Goal: Check status: Check status

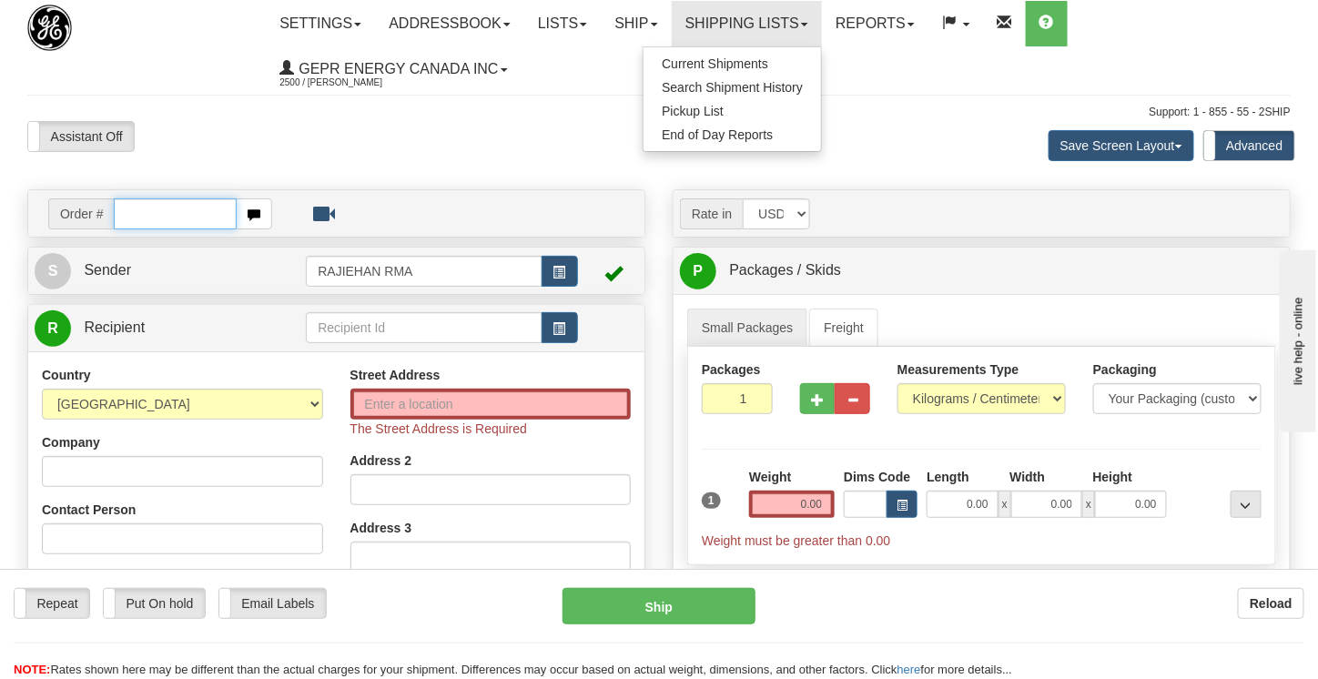
click at [136, 218] on input "text" at bounding box center [175, 213] width 123 height 31
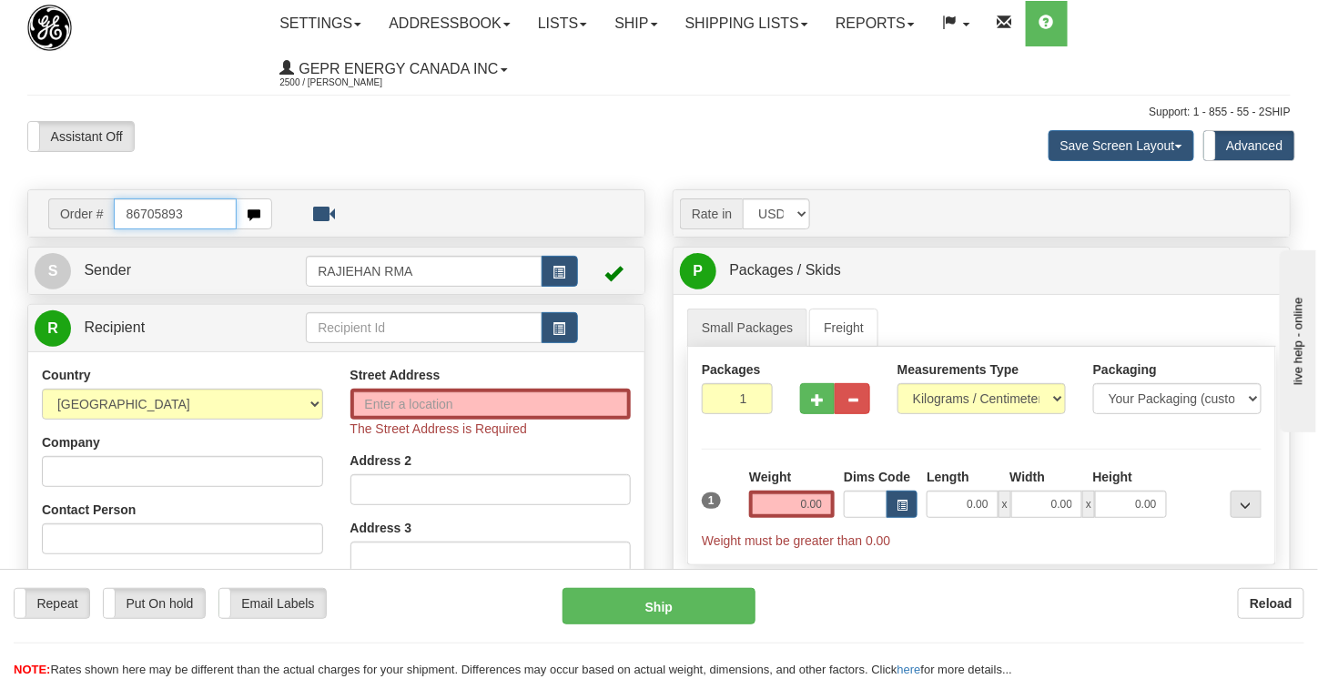
type input "86705893"
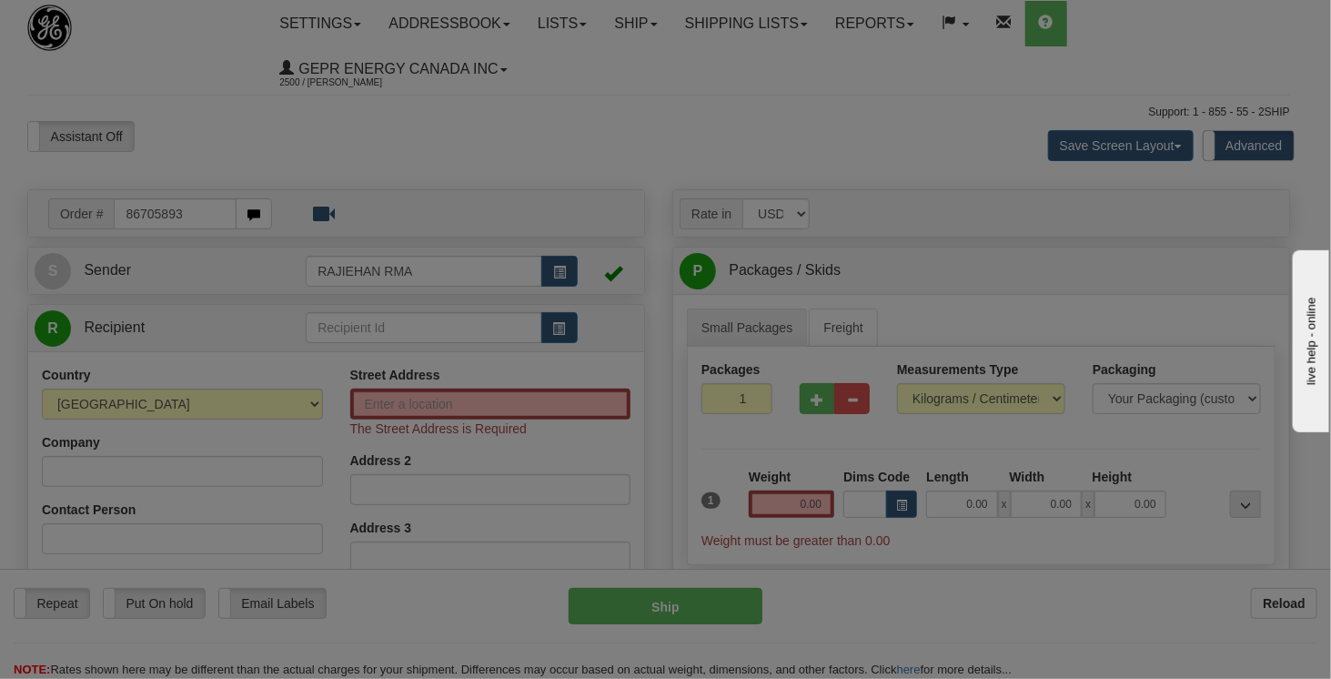
click at [362, 120] on div "Toggle navigation Settings Shipping Preferences Fields Preferences New" at bounding box center [659, 569] width 1318 height 1138
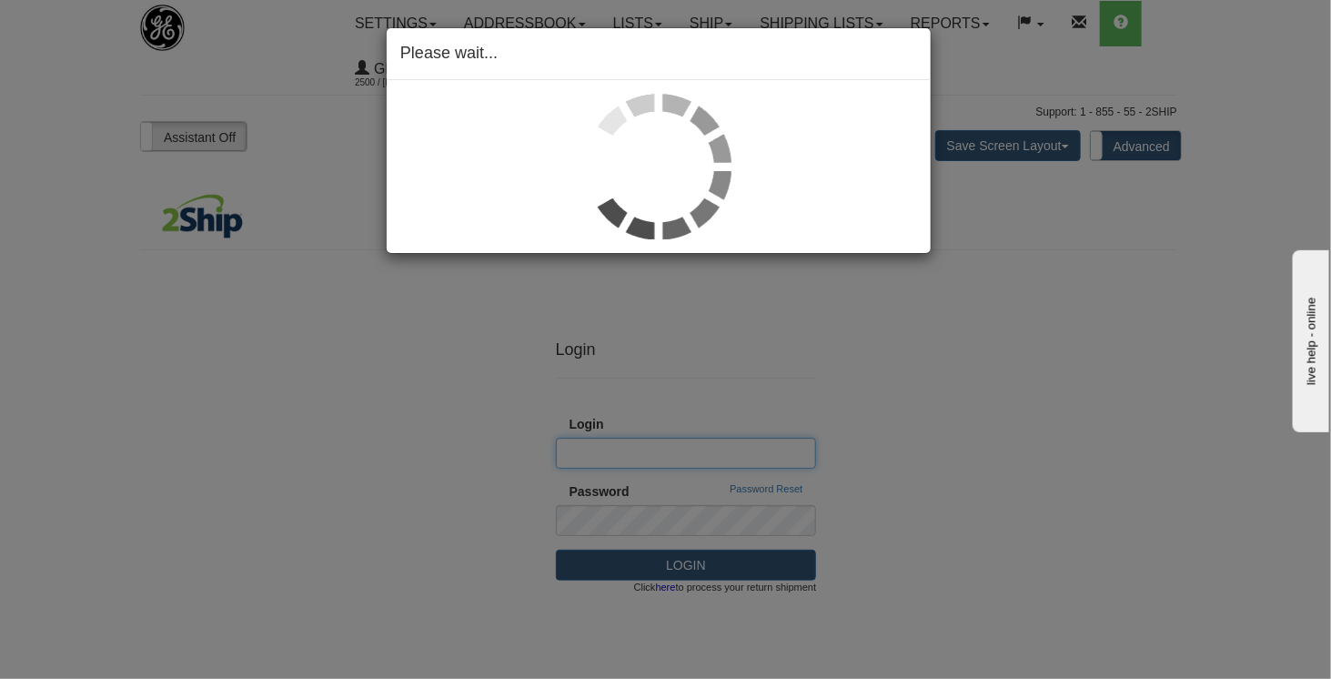
type input "Integration"
click at [350, 237] on div "Please wait..." at bounding box center [665, 339] width 1331 height 679
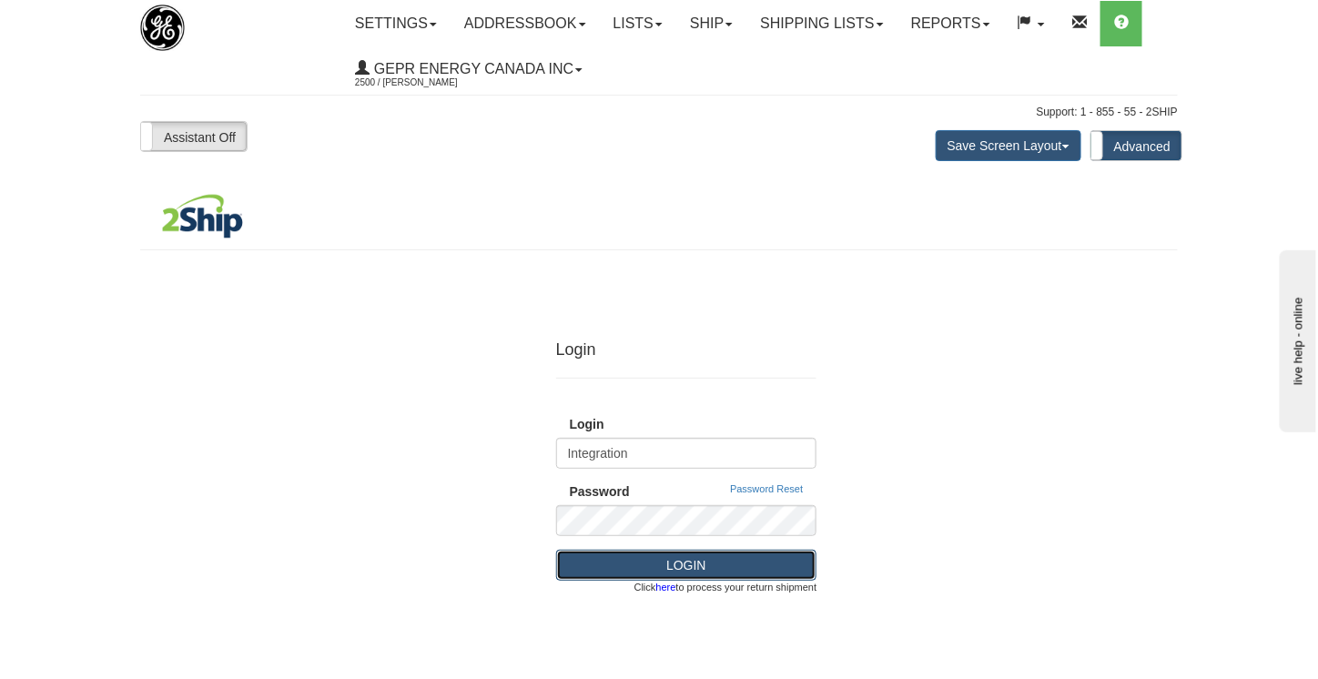
click at [694, 558] on button "LOGIN" at bounding box center [686, 565] width 261 height 31
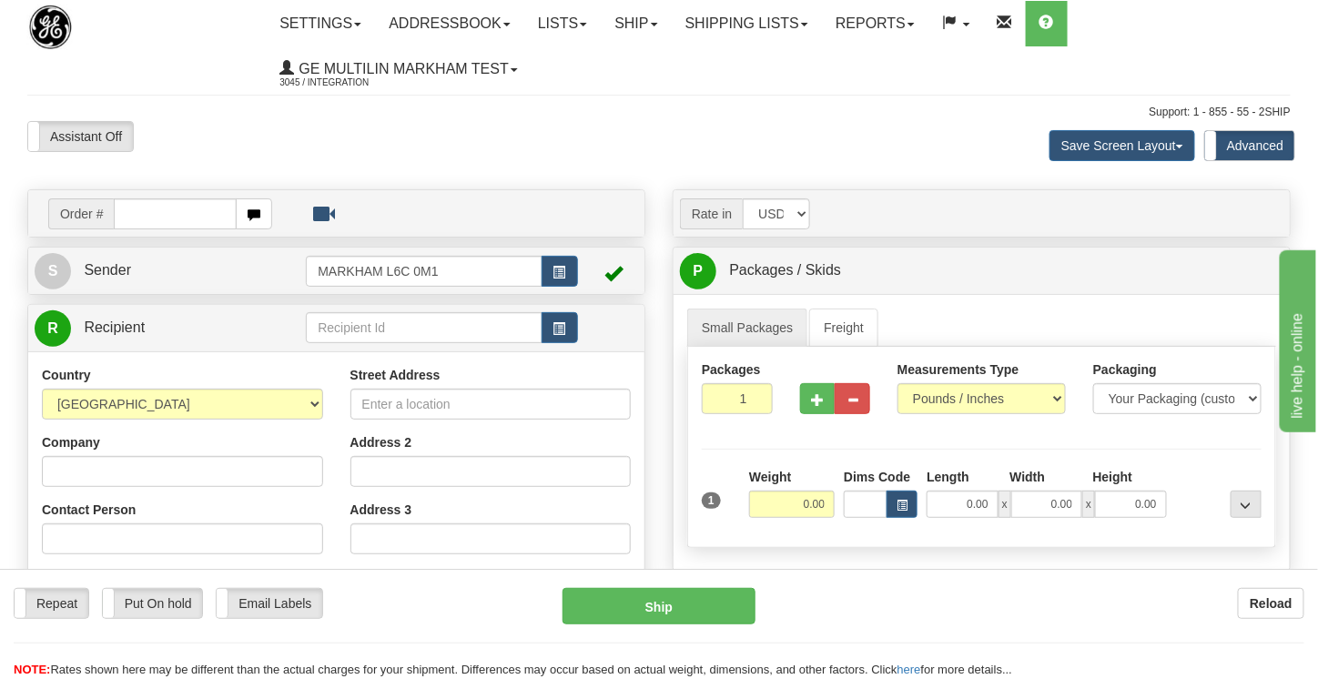
type input "8"
